Goal: Task Accomplishment & Management: Use online tool/utility

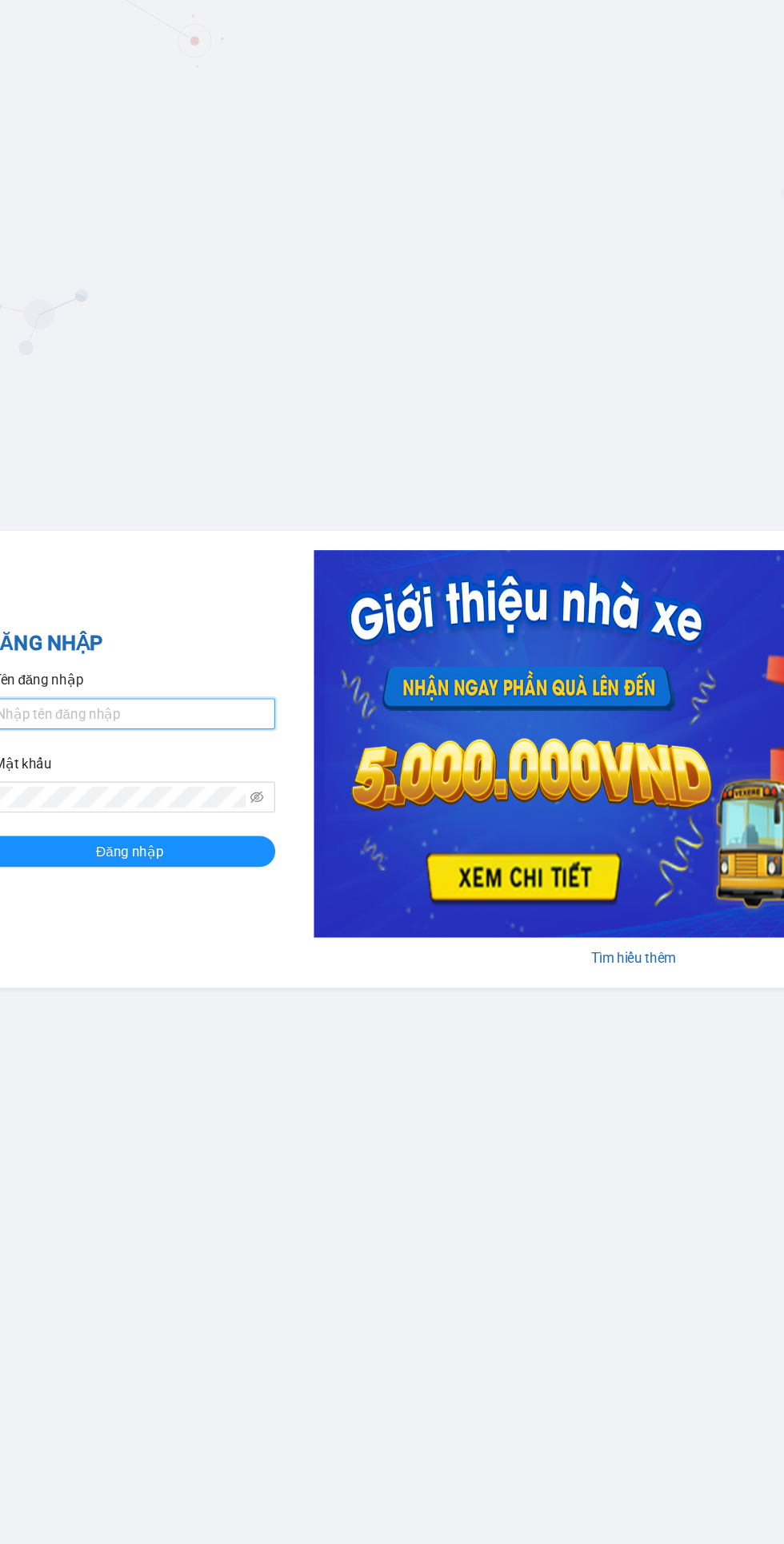
click at [169, 727] on input "Tên đăng nhập" at bounding box center [112, 735] width 240 height 26
type input "nhatmd.ct"
click at [0, 836] on button "Đăng nhập" at bounding box center [112, 849] width 240 height 26
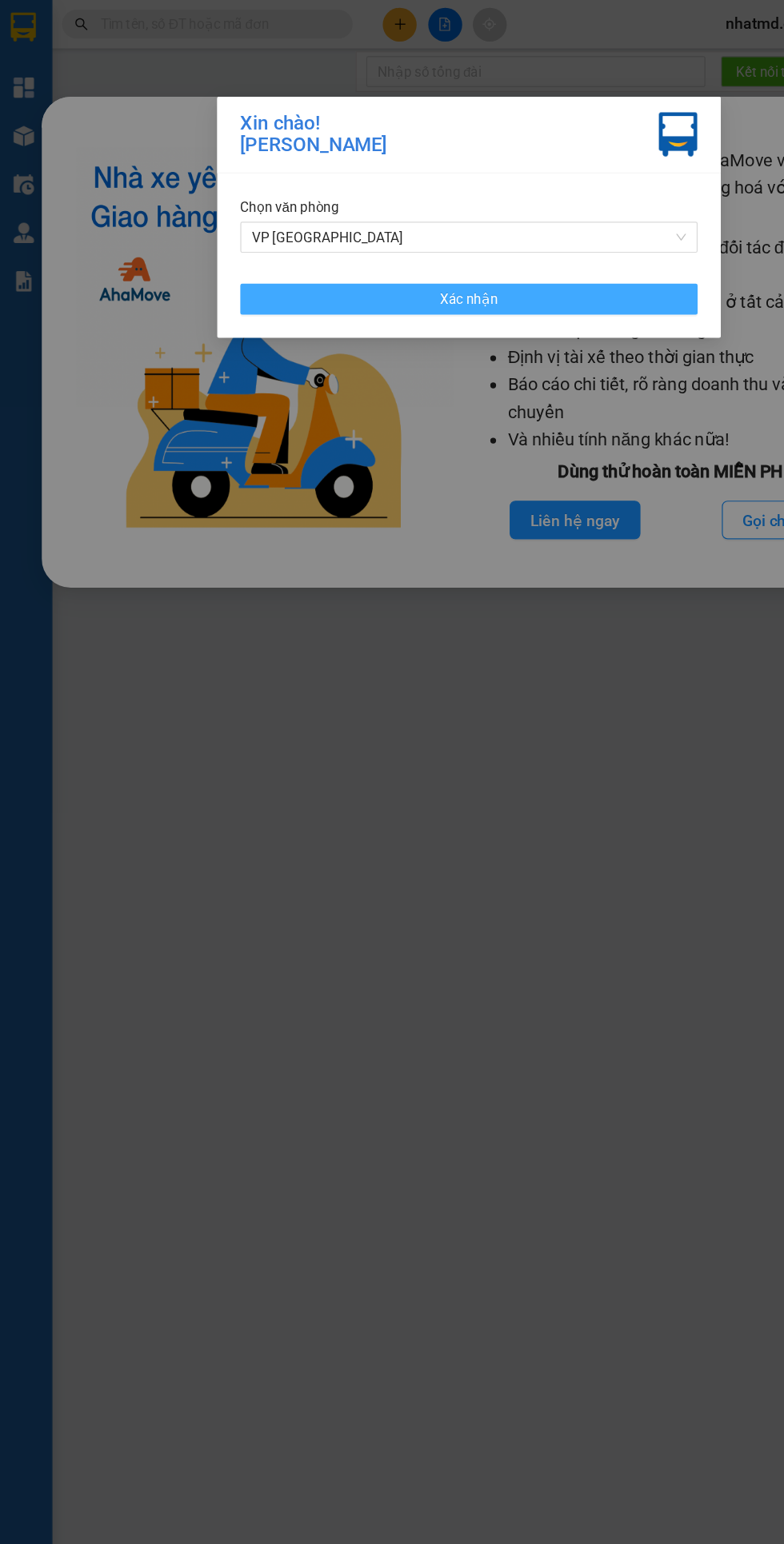
click at [523, 257] on button "Xác nhận" at bounding box center [392, 247] width 377 height 26
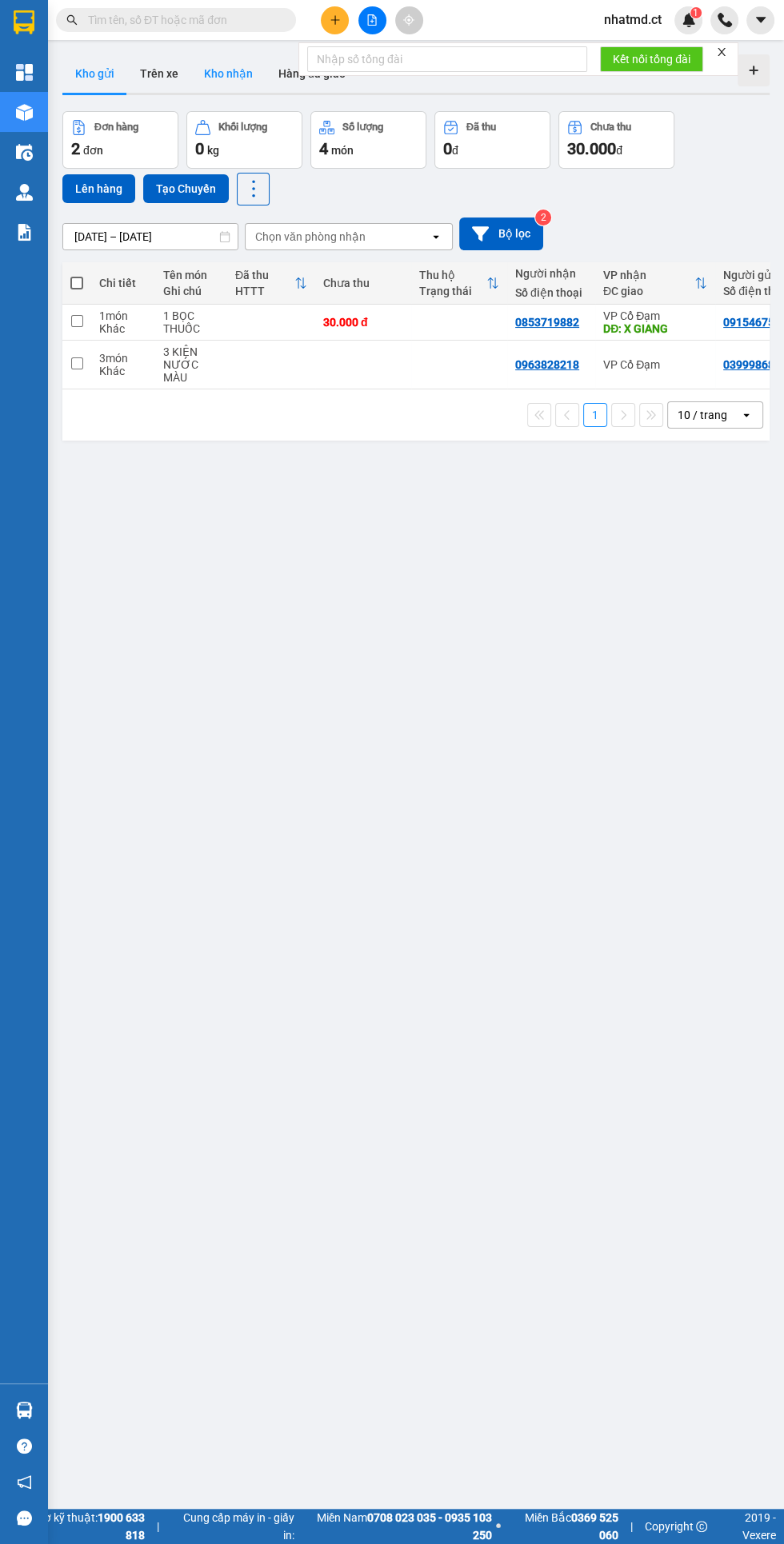
click at [218, 73] on button "Kho nhận" at bounding box center [228, 74] width 74 height 38
